Goal: Transaction & Acquisition: Obtain resource

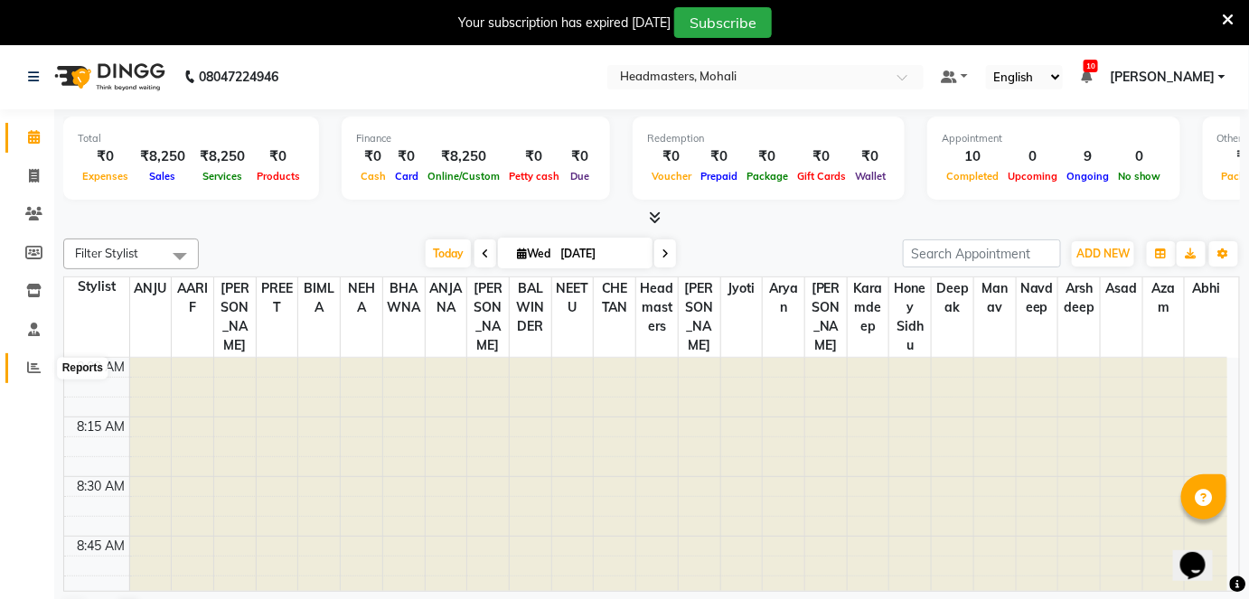
click at [31, 364] on icon at bounding box center [34, 368] width 14 height 14
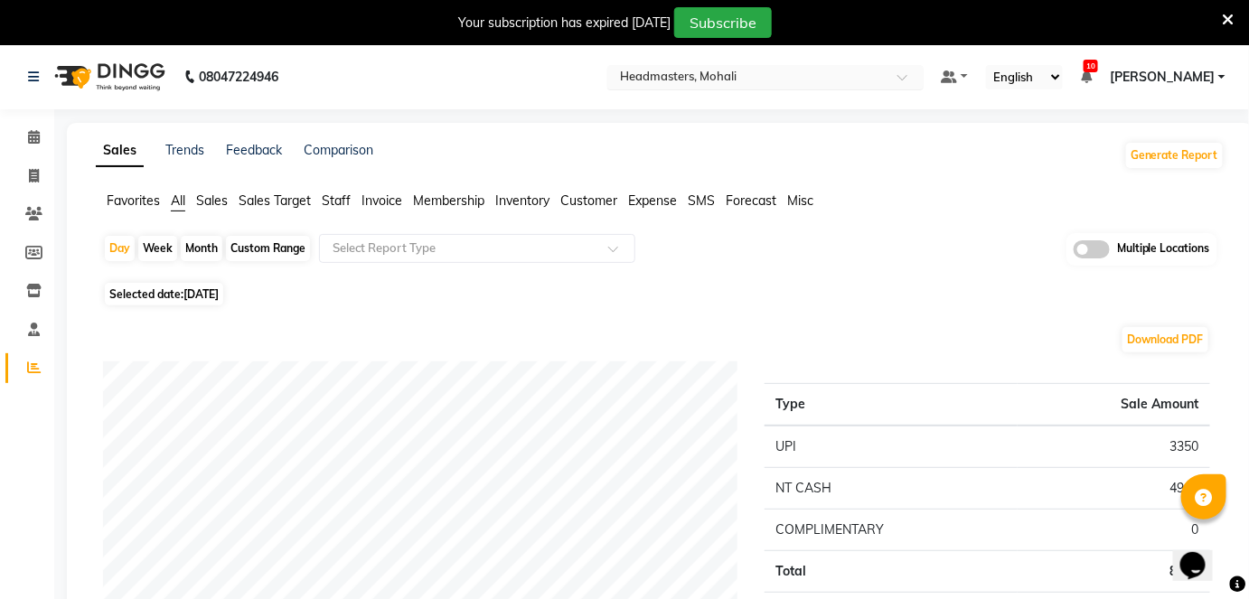
click at [781, 80] on input "text" at bounding box center [747, 79] width 262 height 18
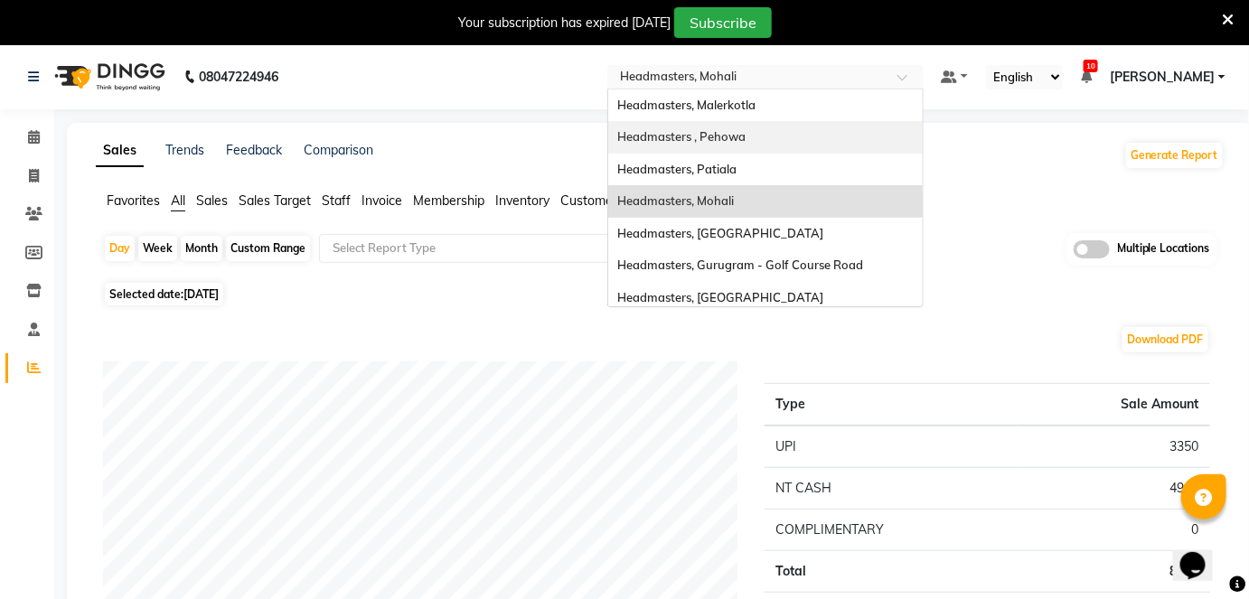
click at [516, 72] on nav "08047224946 Select Location × Headmasters, Mohali Headmasters, Malerkotla Headm…" at bounding box center [624, 76] width 1249 height 65
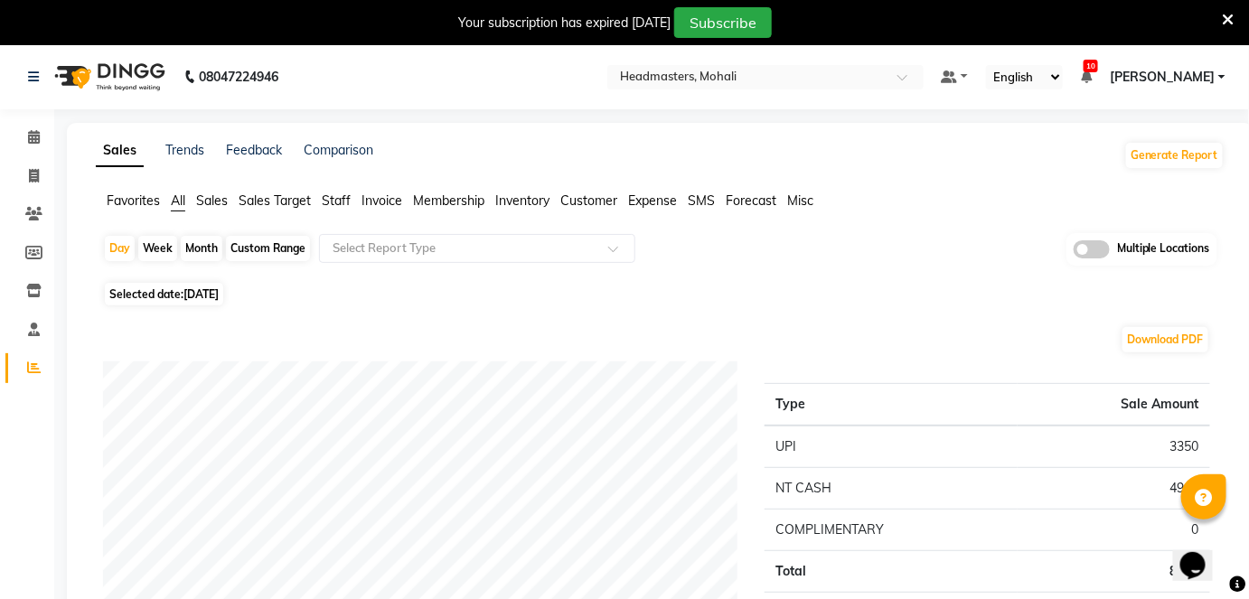
click at [194, 249] on div "Month" at bounding box center [202, 248] width 42 height 25
select select "9"
select select "2025"
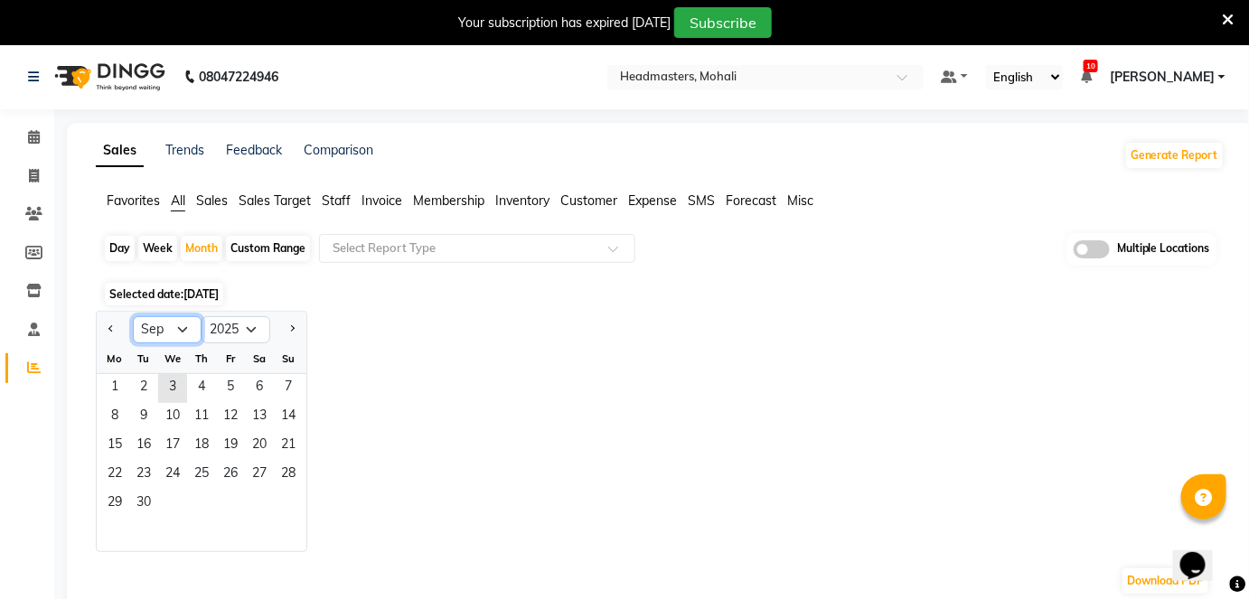
click at [168, 332] on select "Jan Feb Mar Apr May Jun [DATE] Aug Sep Oct Nov Dec" at bounding box center [167, 329] width 69 height 27
select select "8"
click at [133, 316] on select "Jan Feb Mar Apr May Jun [DATE] Aug Sep Oct Nov Dec" at bounding box center [167, 329] width 69 height 27
click at [217, 380] on span "1" at bounding box center [230, 388] width 29 height 29
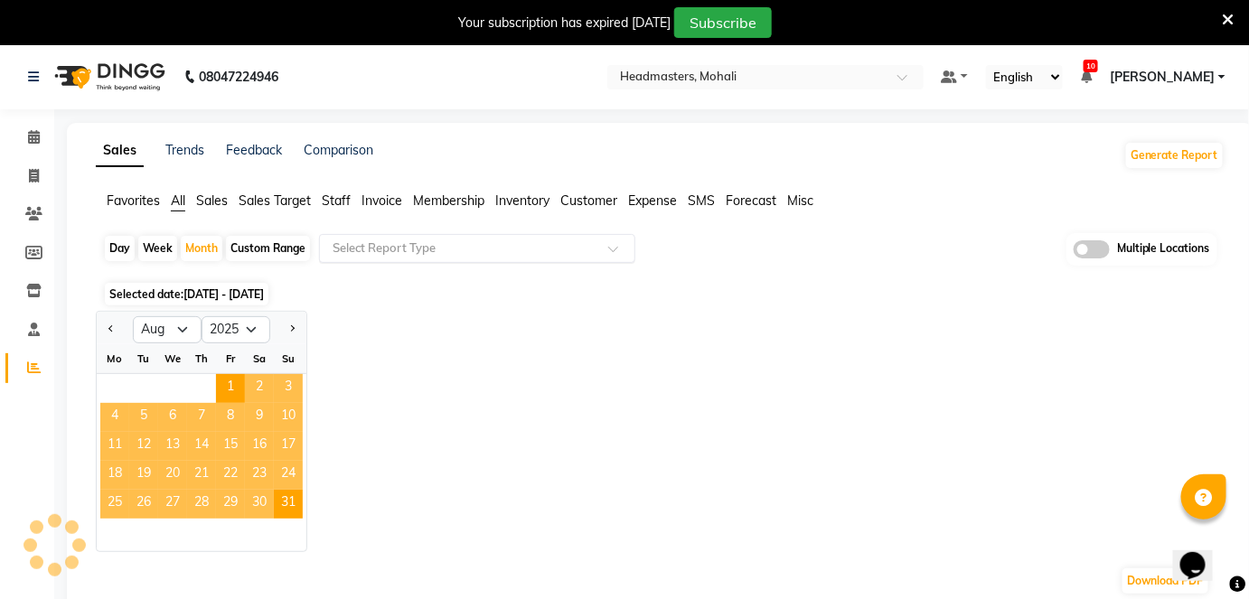
click at [395, 245] on input "text" at bounding box center [459, 248] width 260 height 18
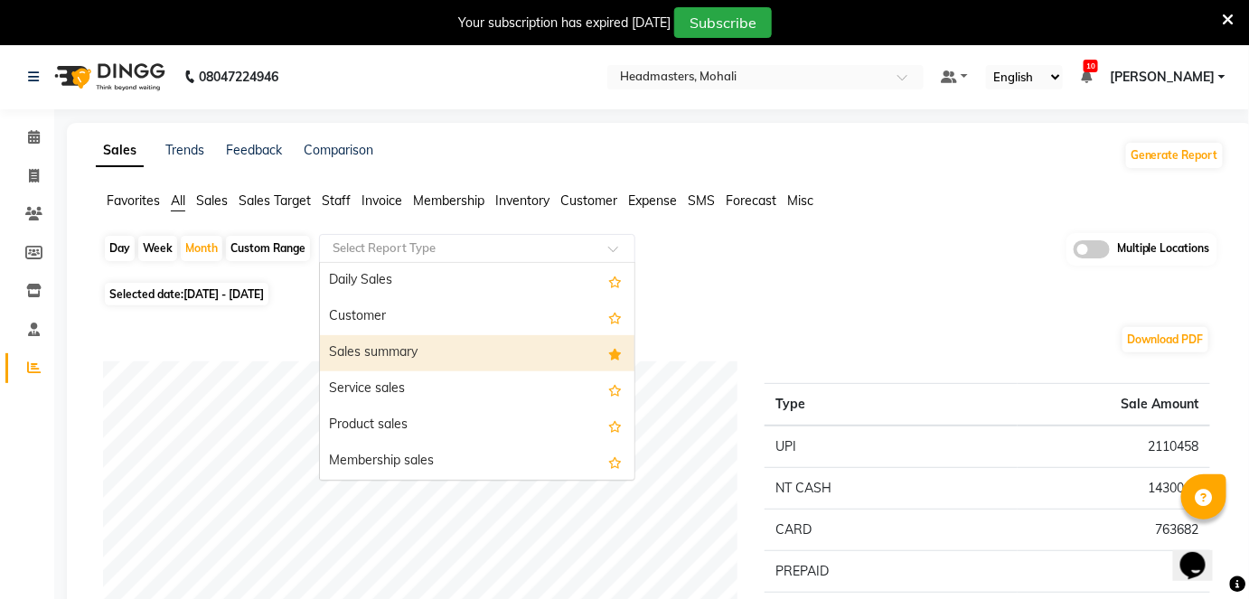
click at [385, 341] on div "Sales summary" at bounding box center [477, 353] width 315 height 36
select select "full_report"
select select "csv"
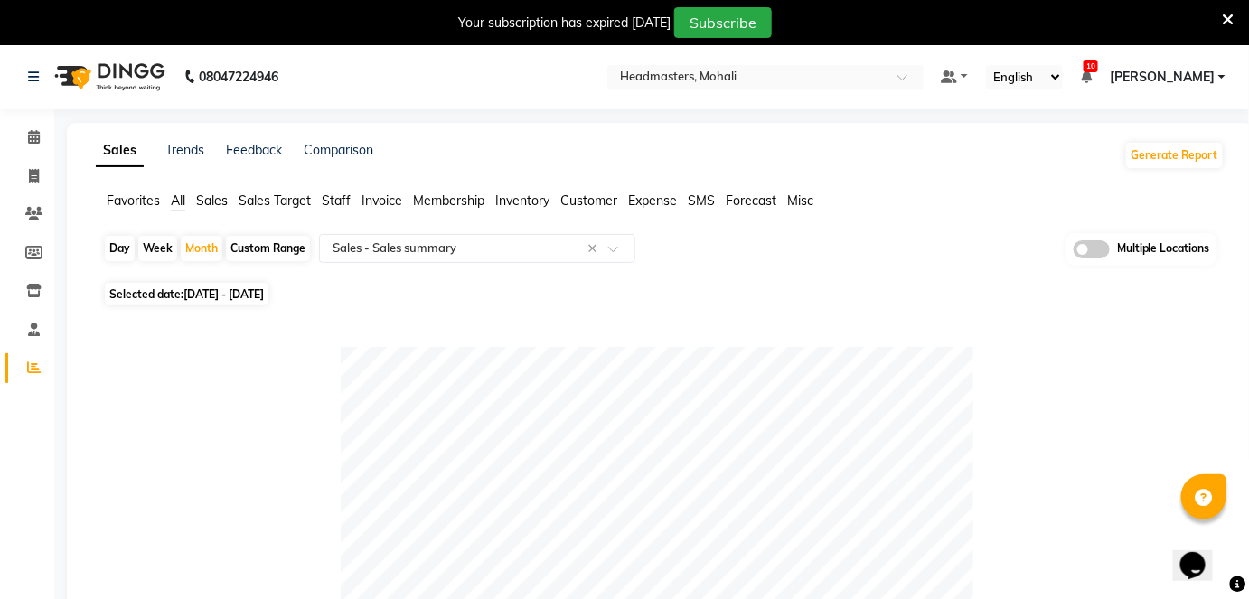
click at [341, 198] on span "Staff" at bounding box center [336, 200] width 29 height 16
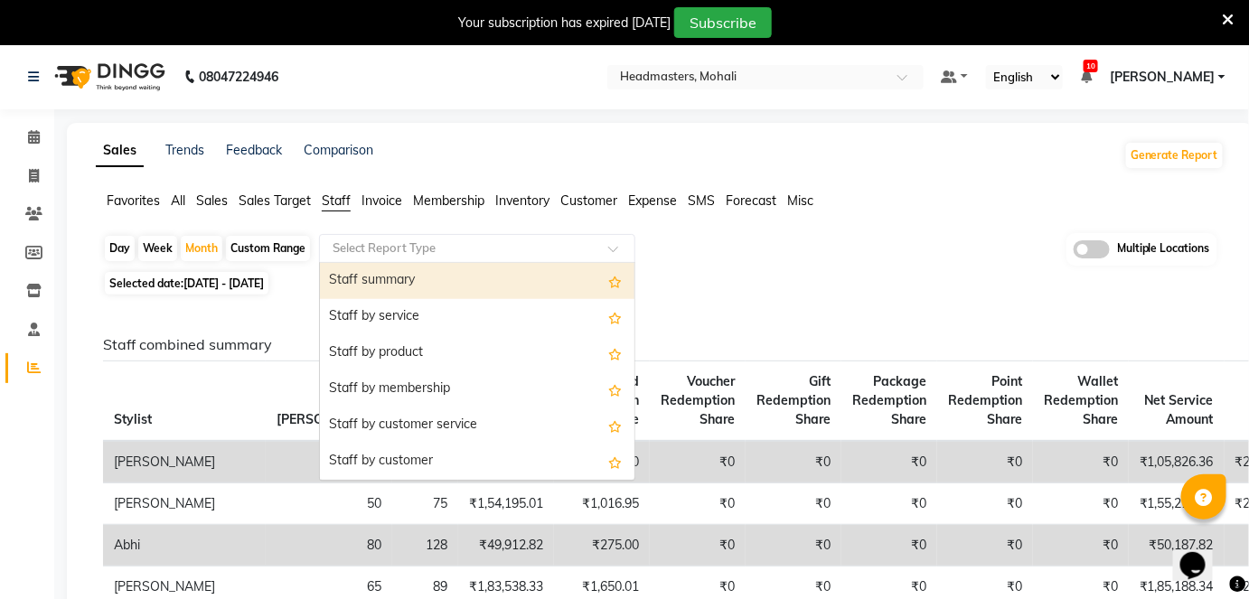
click at [411, 249] on input "text" at bounding box center [459, 248] width 260 height 18
click at [417, 285] on div "Staff summary" at bounding box center [477, 281] width 315 height 36
select select "full_report"
select select "csv"
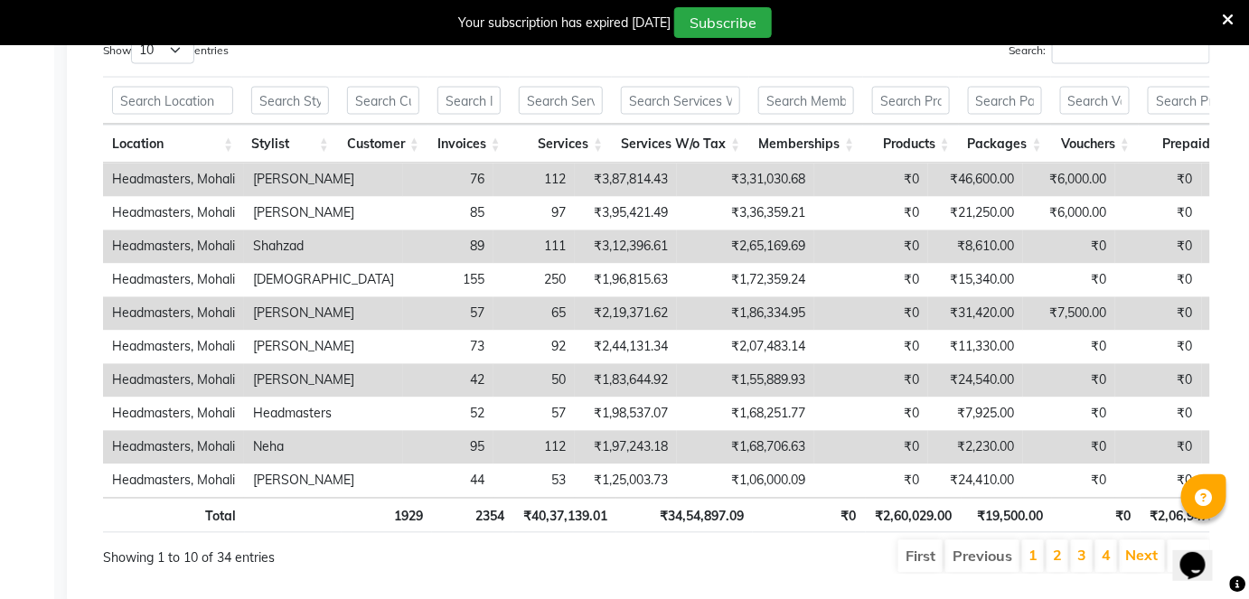
scroll to position [739, 0]
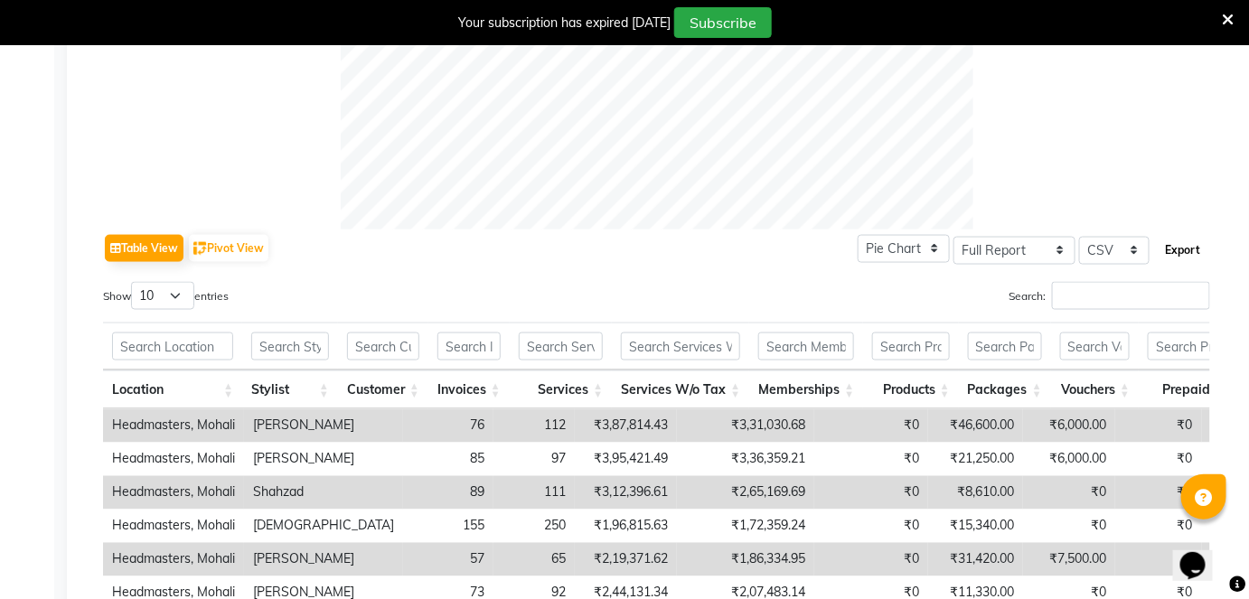
click at [1177, 256] on button "Export" at bounding box center [1184, 250] width 50 height 31
click at [1186, 246] on button "Export" at bounding box center [1184, 250] width 50 height 31
click at [1190, 249] on button "Export" at bounding box center [1184, 250] width 50 height 31
